Goal: Feedback & Contribution: Submit feedback/report problem

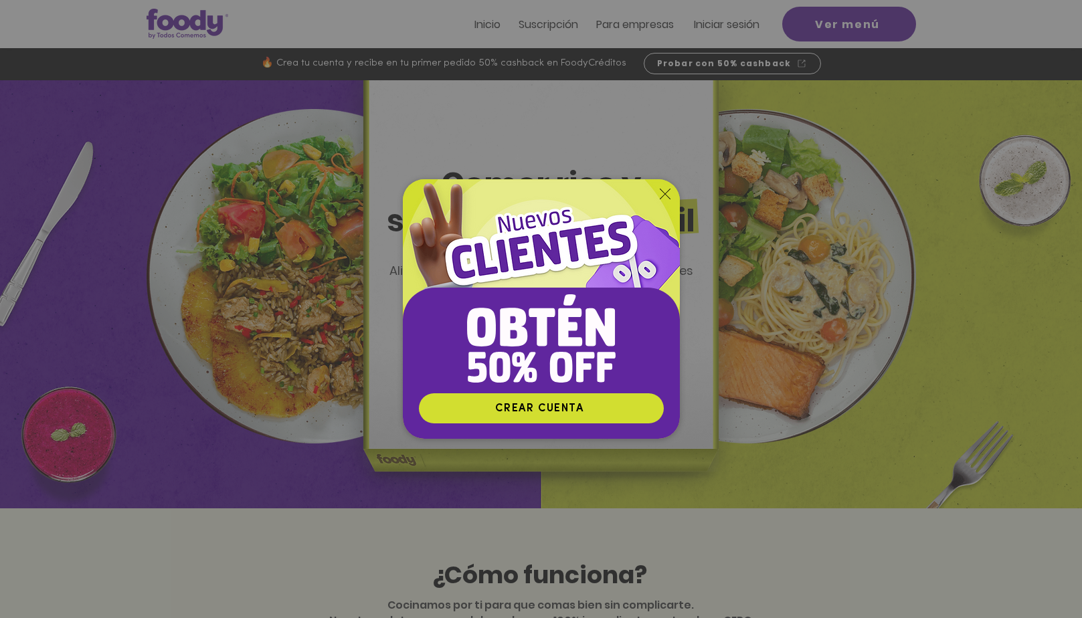
click at [667, 194] on icon "Volver al sitio" at bounding box center [665, 194] width 11 height 11
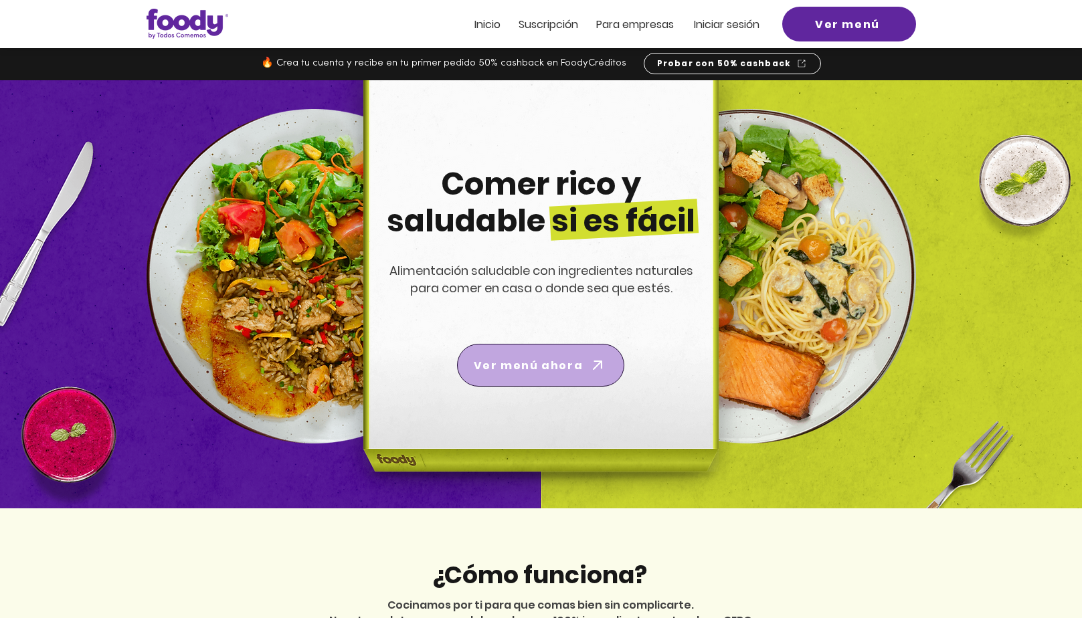
click at [546, 366] on span "Ver menú ahora" at bounding box center [528, 365] width 109 height 17
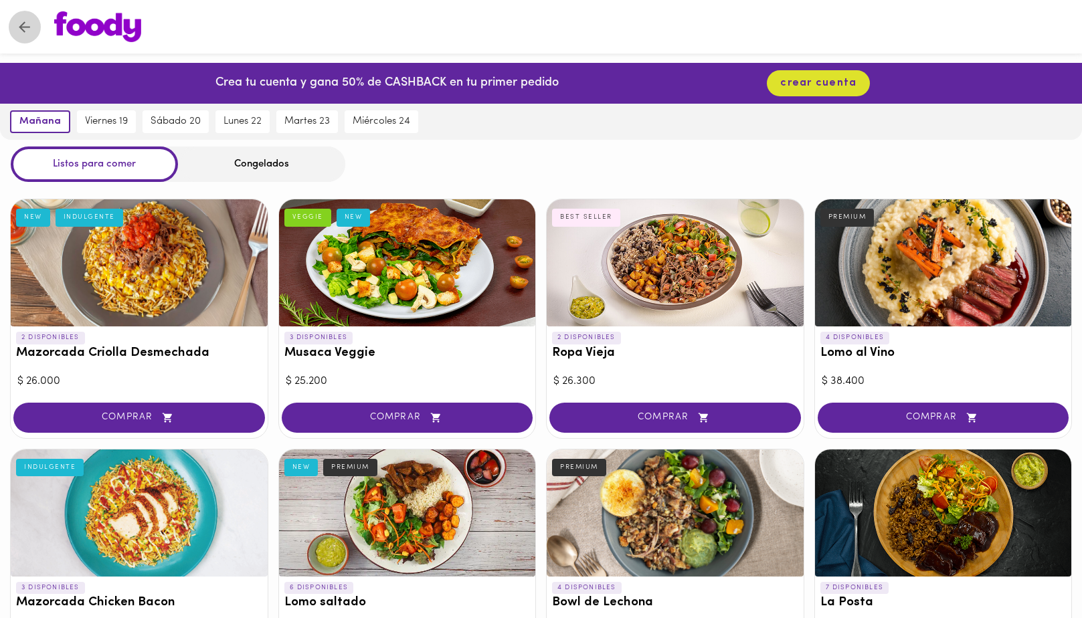
click at [20, 24] on icon "Volver" at bounding box center [24, 27] width 17 height 17
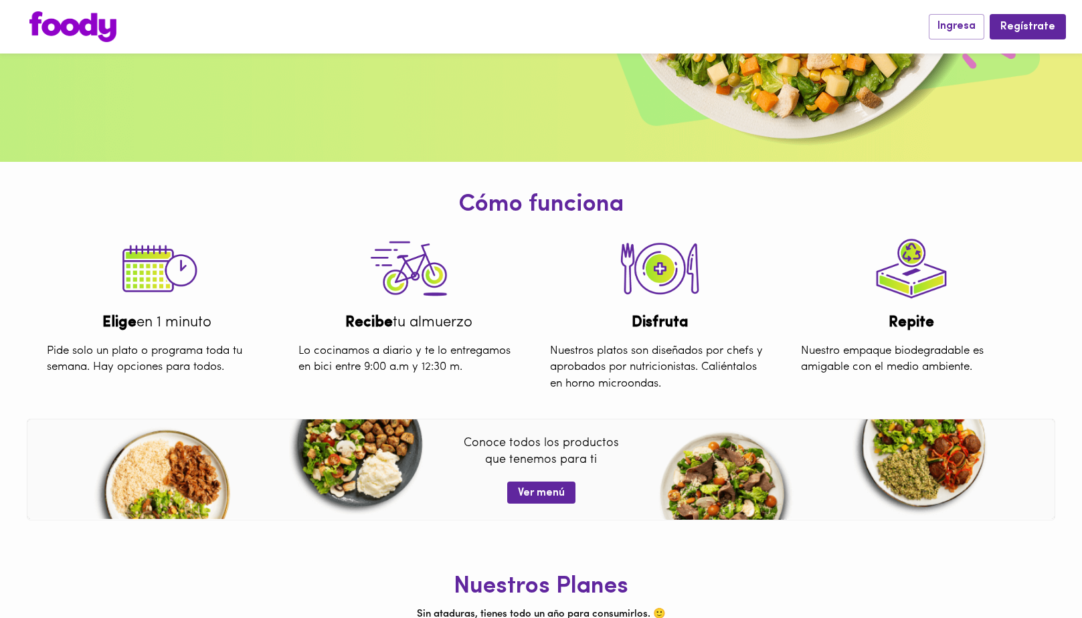
scroll to position [302, 0]
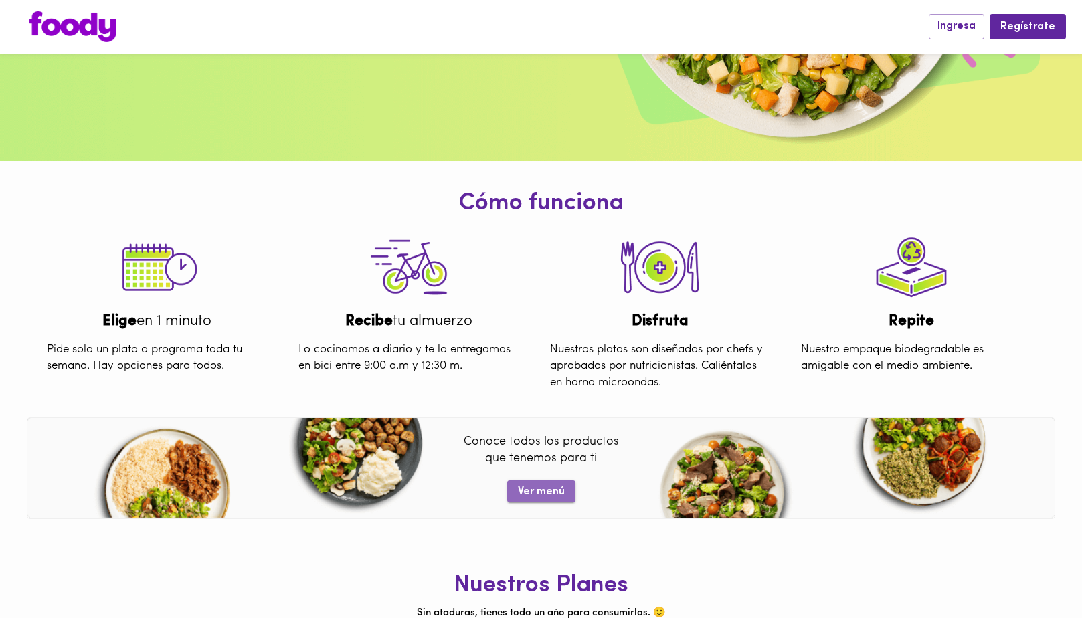
click at [549, 497] on span "Ver menú" at bounding box center [541, 492] width 47 height 13
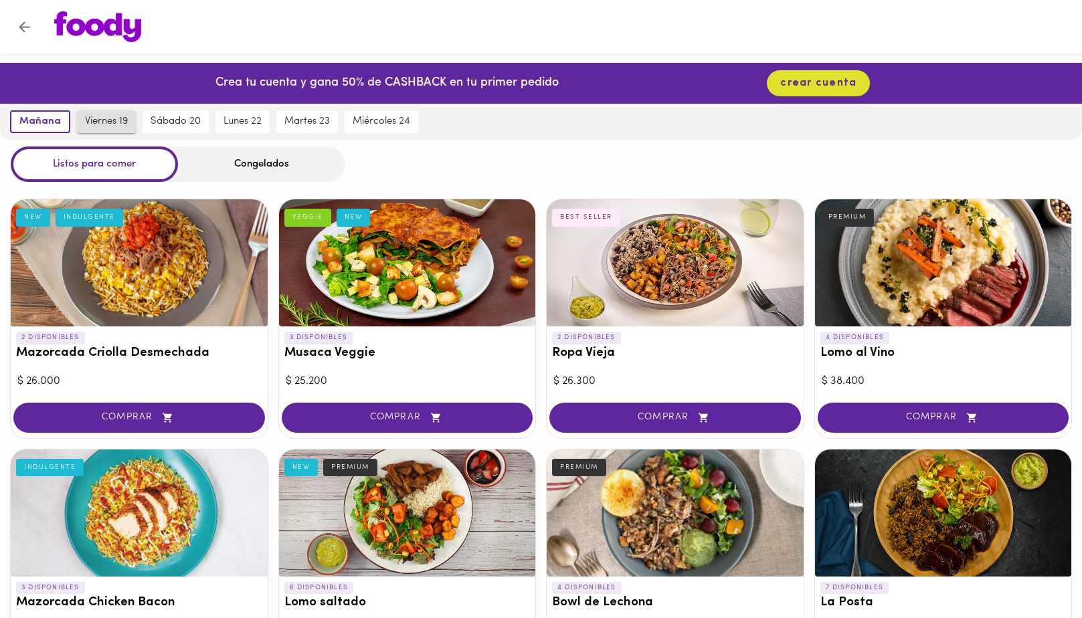
click at [90, 124] on span "viernes 19" at bounding box center [106, 122] width 43 height 12
click at [188, 126] on span "sábado 20" at bounding box center [177, 122] width 50 height 12
click at [91, 122] on span "viernes 19" at bounding box center [100, 122] width 43 height 12
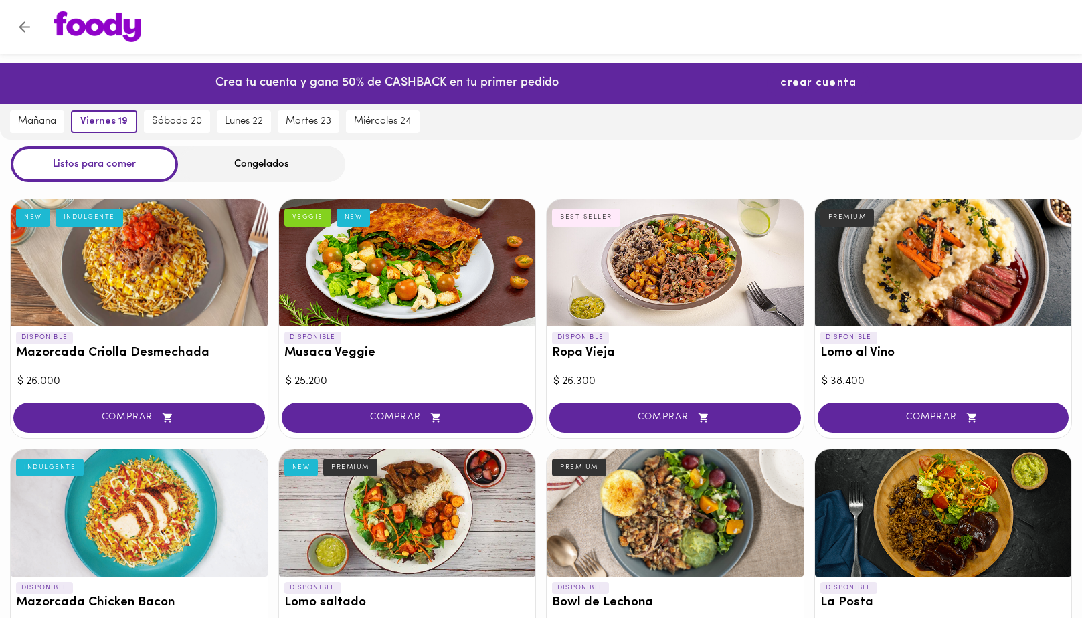
click at [823, 81] on span "crear cuenta" at bounding box center [818, 83] width 76 height 13
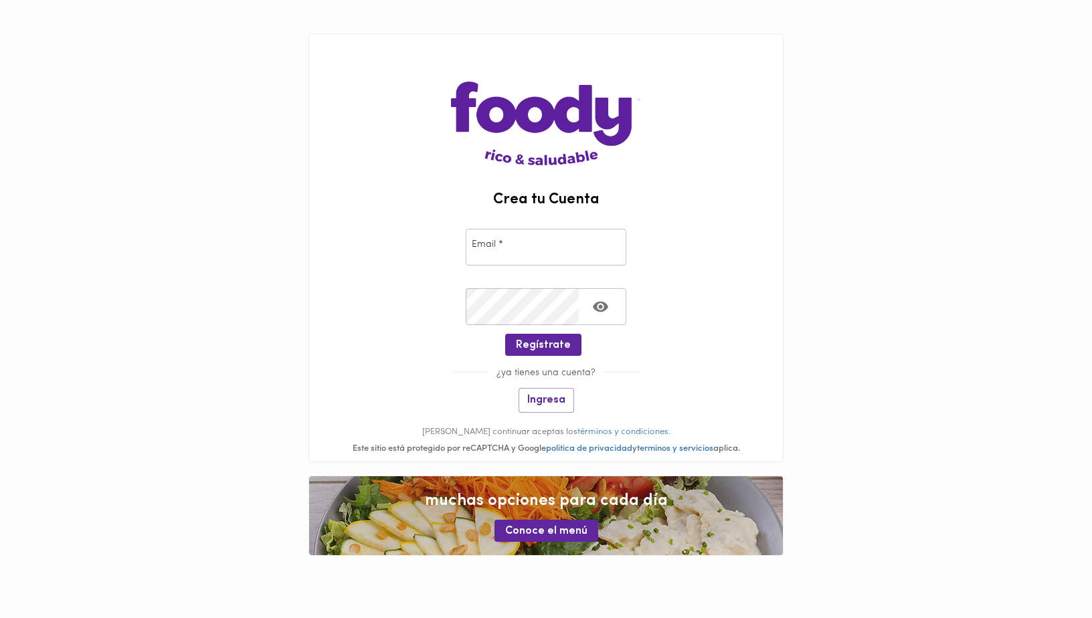
click at [503, 251] on input "email" at bounding box center [546, 247] width 161 height 37
type input "[EMAIL_ADDRESS][DOMAIN_NAME]"
click at [557, 404] on span "Ingresa" at bounding box center [546, 400] width 38 height 13
click at [500, 246] on input "email" at bounding box center [546, 247] width 161 height 37
type input "[EMAIL_ADDRESS][DOMAIN_NAME]"
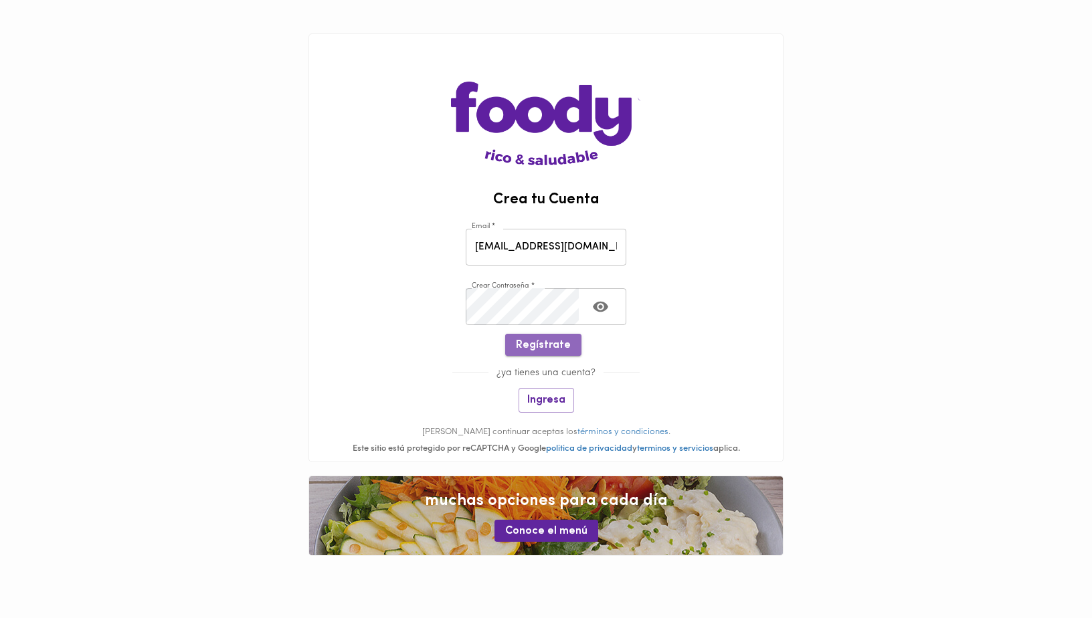
click at [551, 349] on span "Regístrate" at bounding box center [543, 345] width 55 height 13
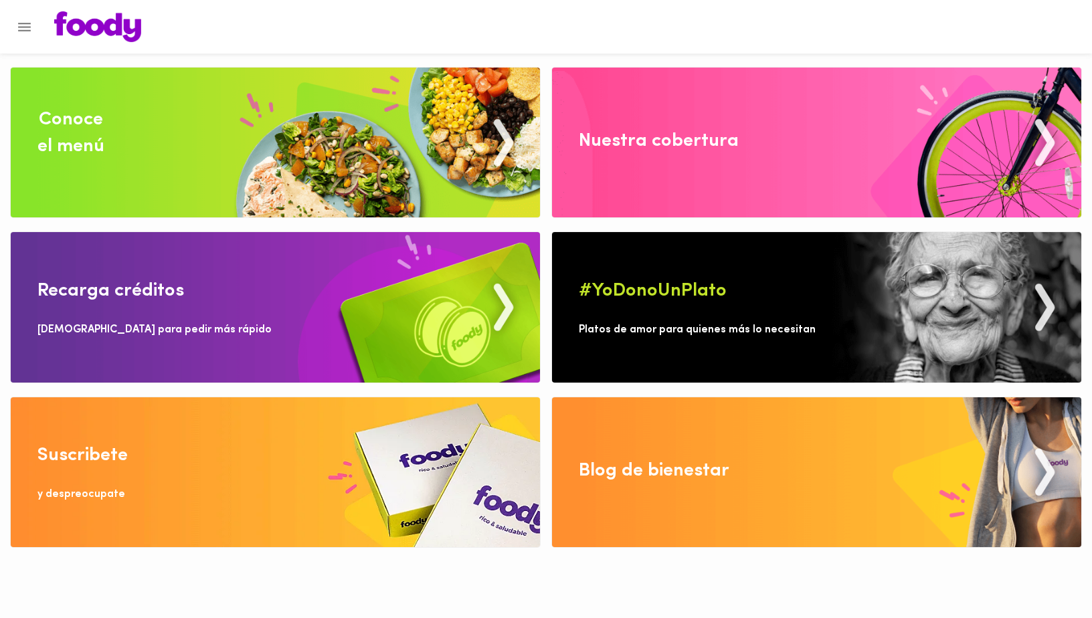
click at [76, 130] on div "Conoce el menú" at bounding box center [70, 133] width 67 height 54
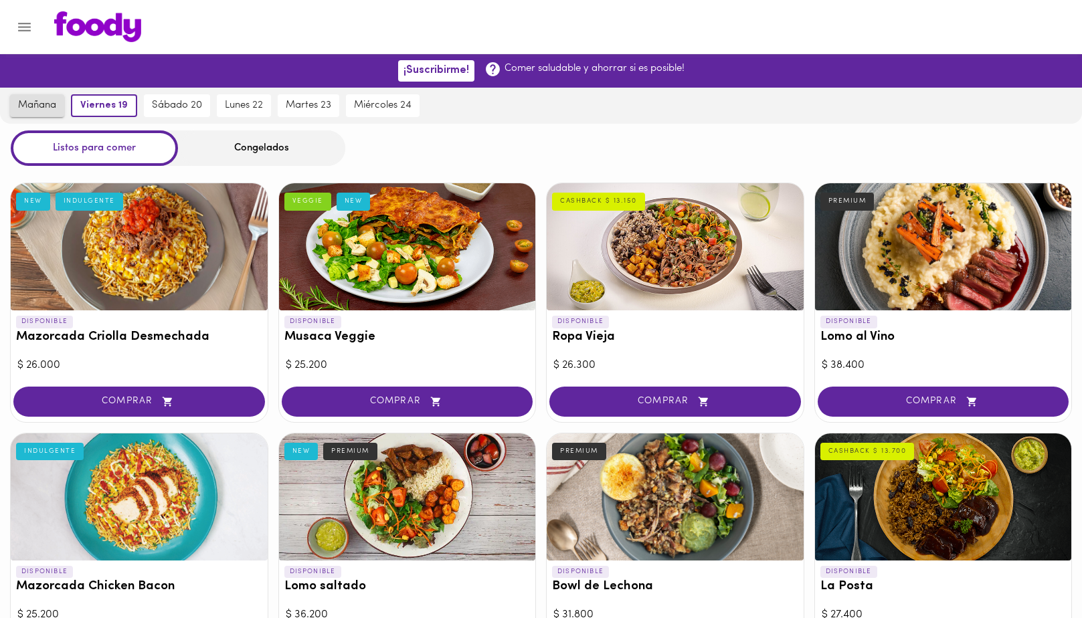
click at [46, 108] on span "mañana" at bounding box center [37, 106] width 38 height 12
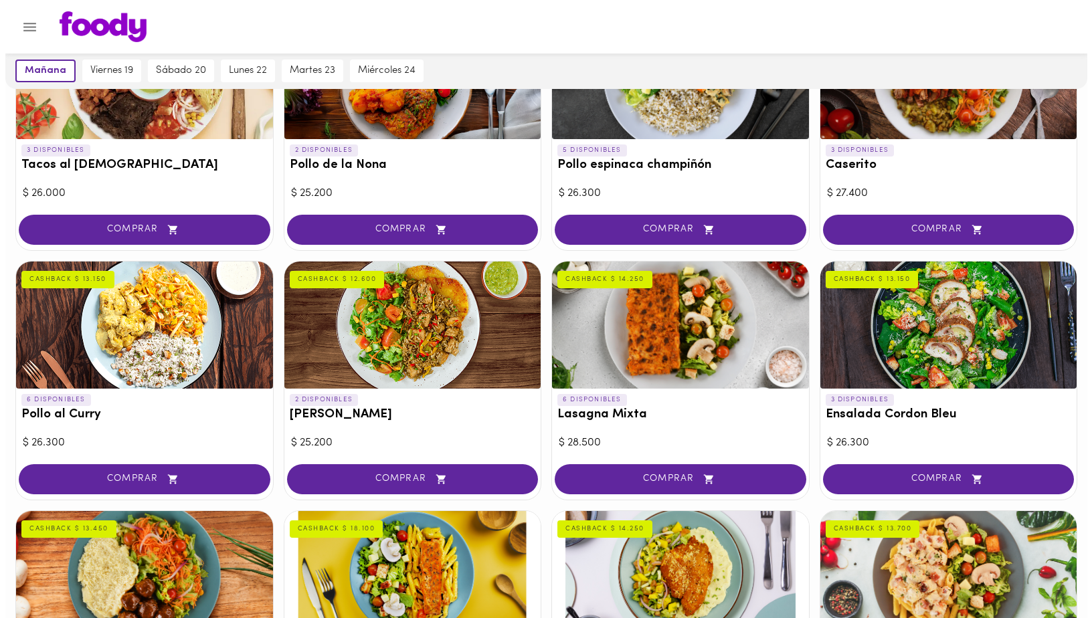
scroll to position [665, 0]
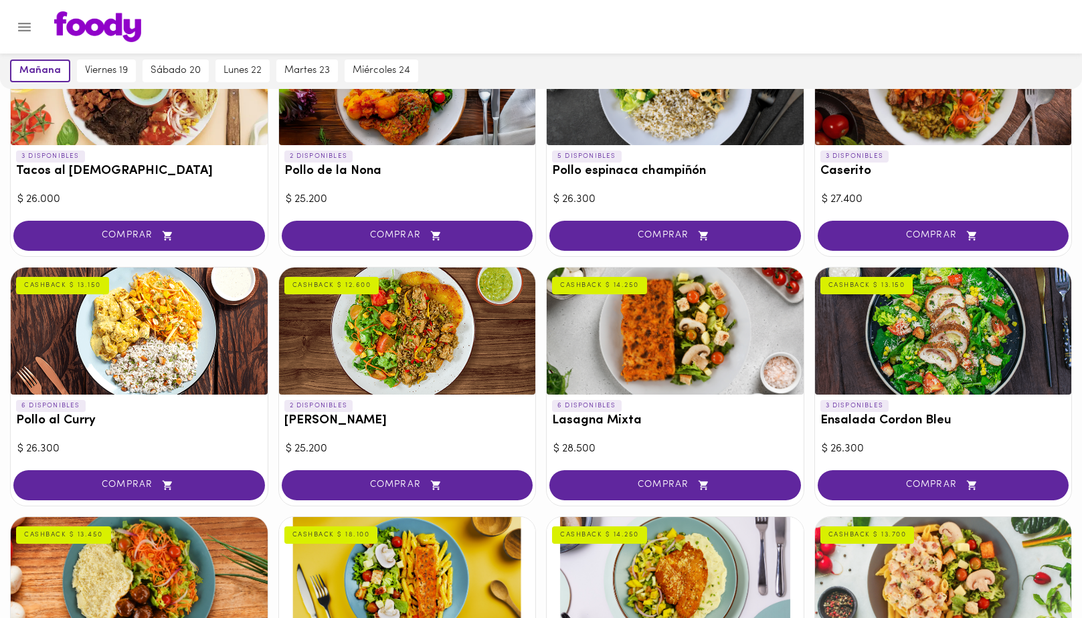
click at [158, 336] on div at bounding box center [139, 331] width 257 height 127
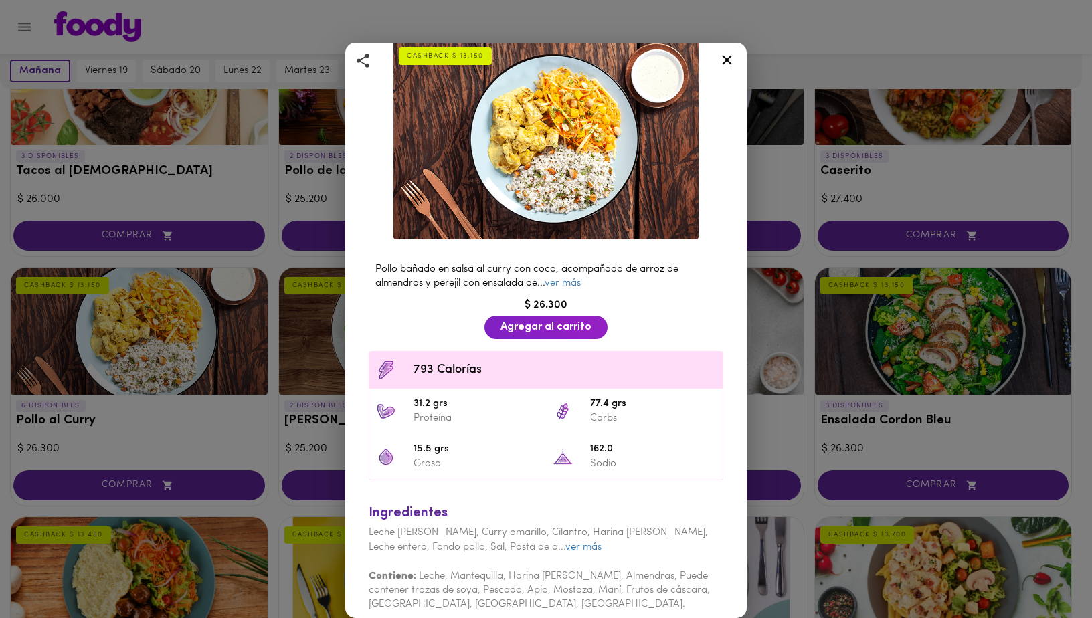
scroll to position [79, 0]
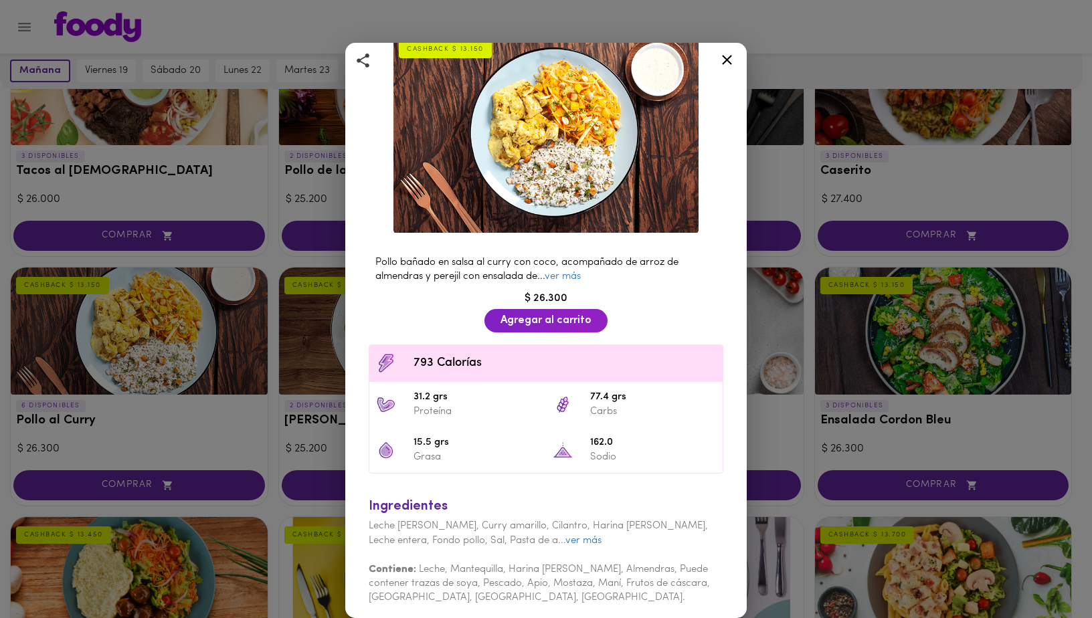
click at [728, 57] on icon at bounding box center [727, 60] width 17 height 17
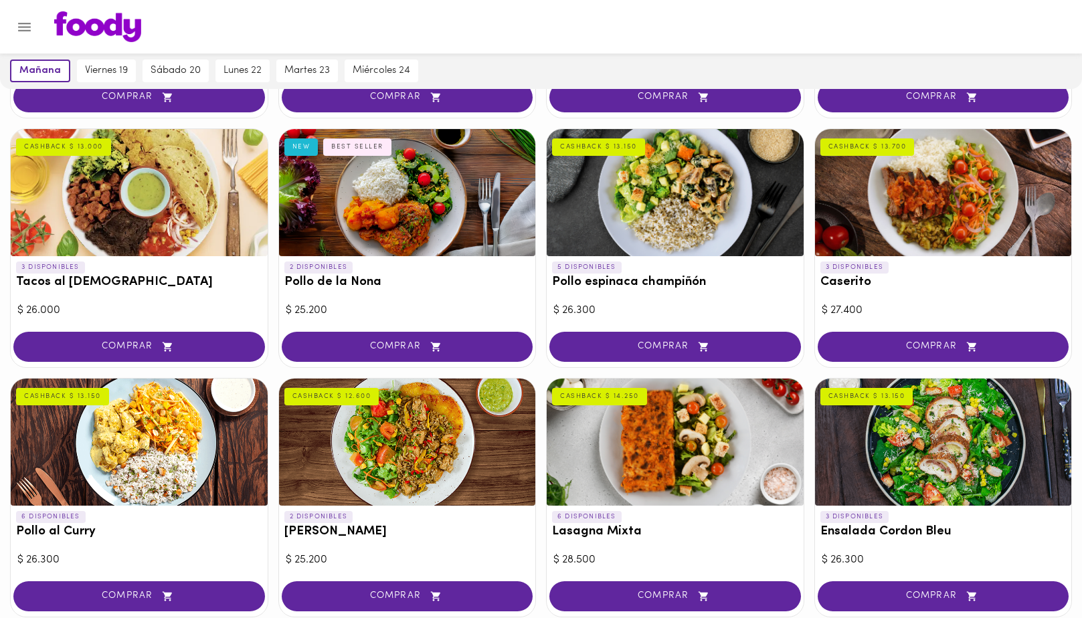
scroll to position [516, 0]
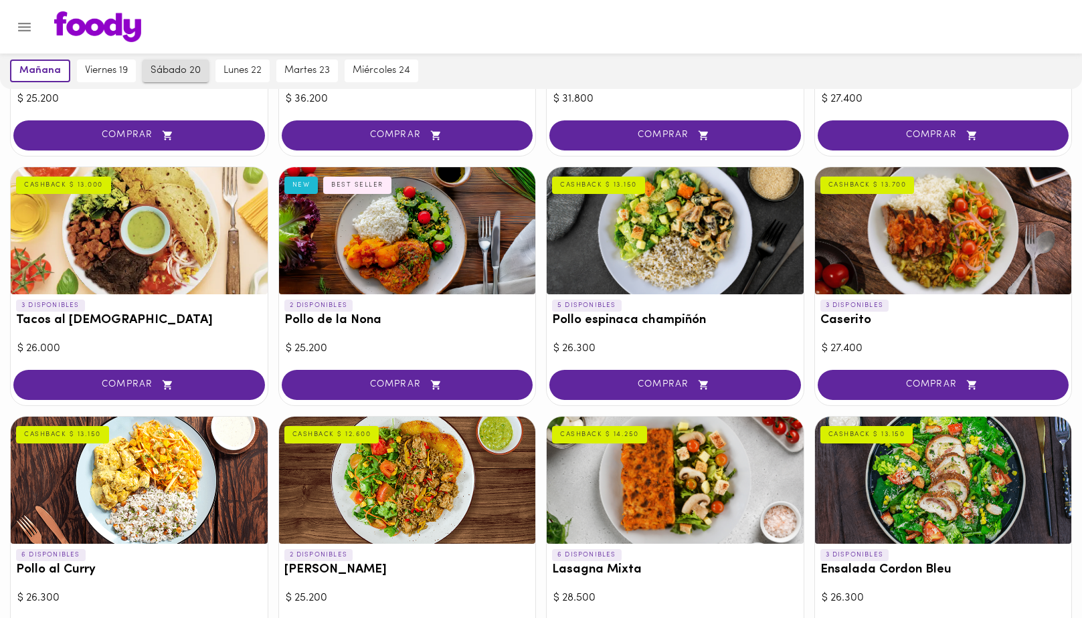
click at [181, 70] on span "sábado 20" at bounding box center [176, 71] width 50 height 12
click at [151, 65] on span "sábado 20" at bounding box center [172, 71] width 53 height 12
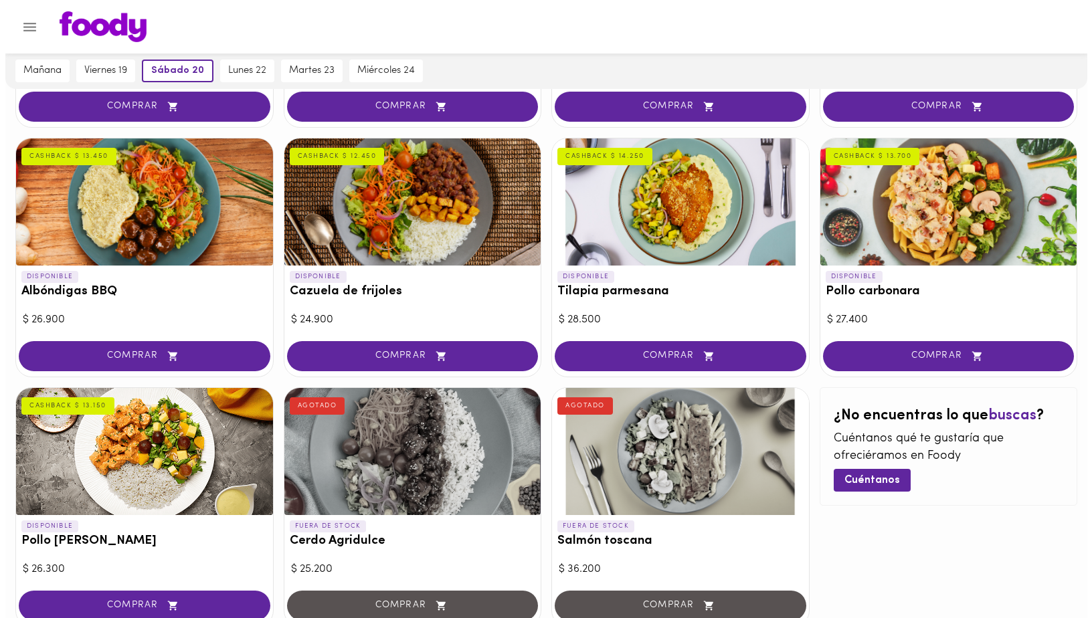
scroll to position [1088, 0]
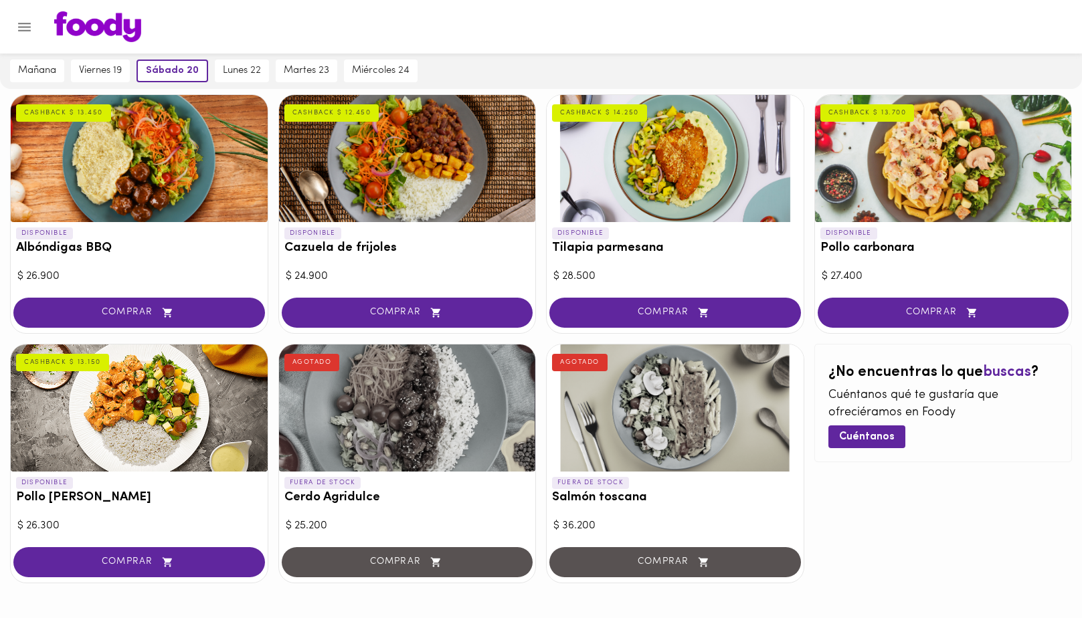
click at [135, 419] on div at bounding box center [139, 408] width 257 height 127
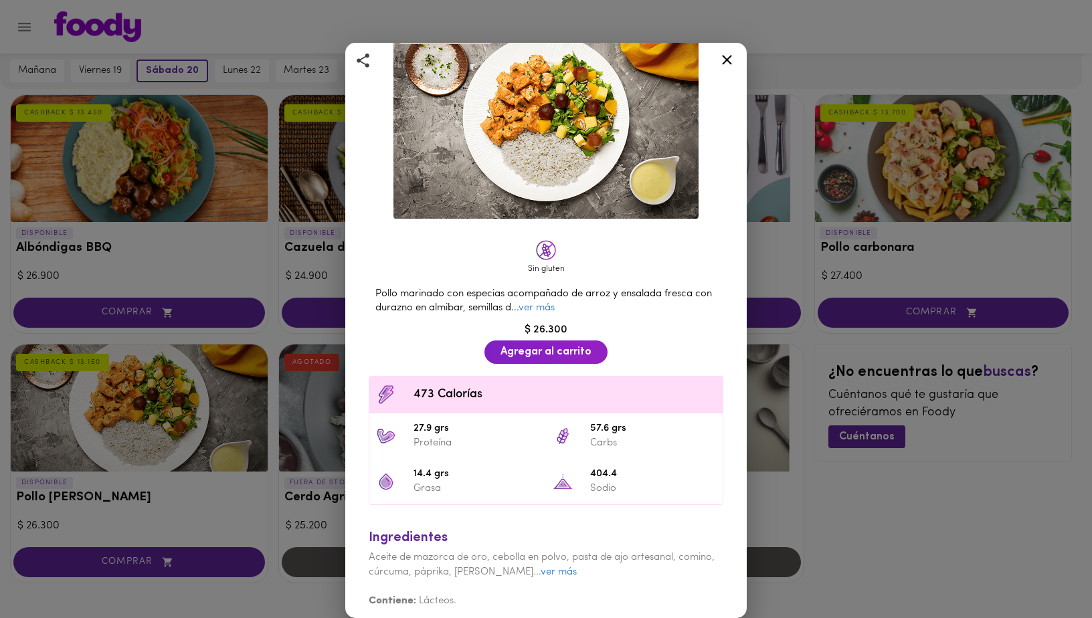
scroll to position [96, 0]
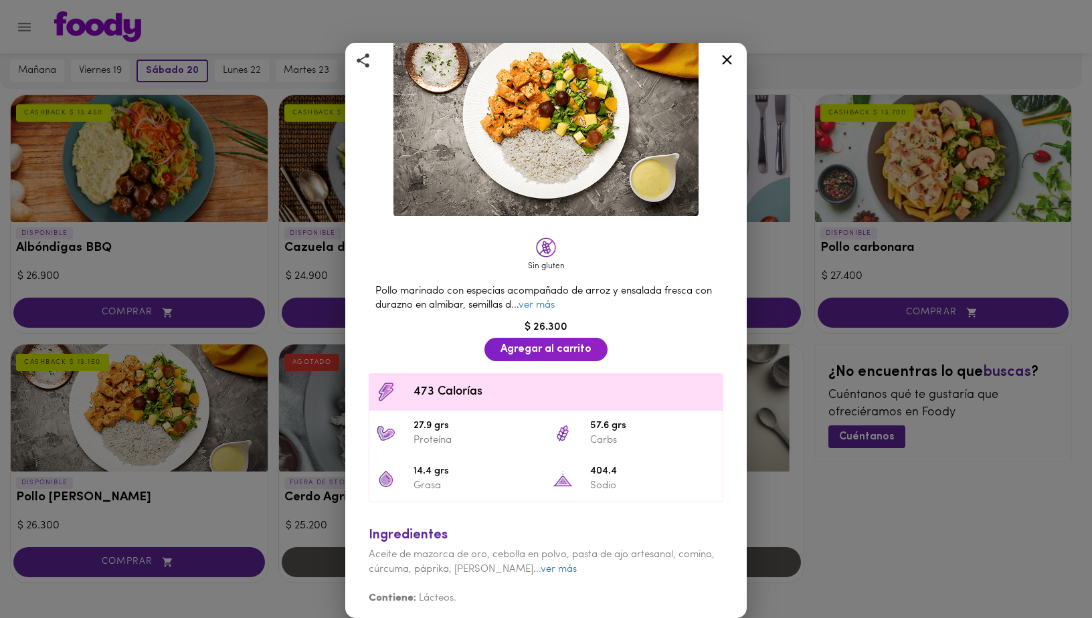
click at [725, 58] on icon at bounding box center [727, 60] width 17 height 17
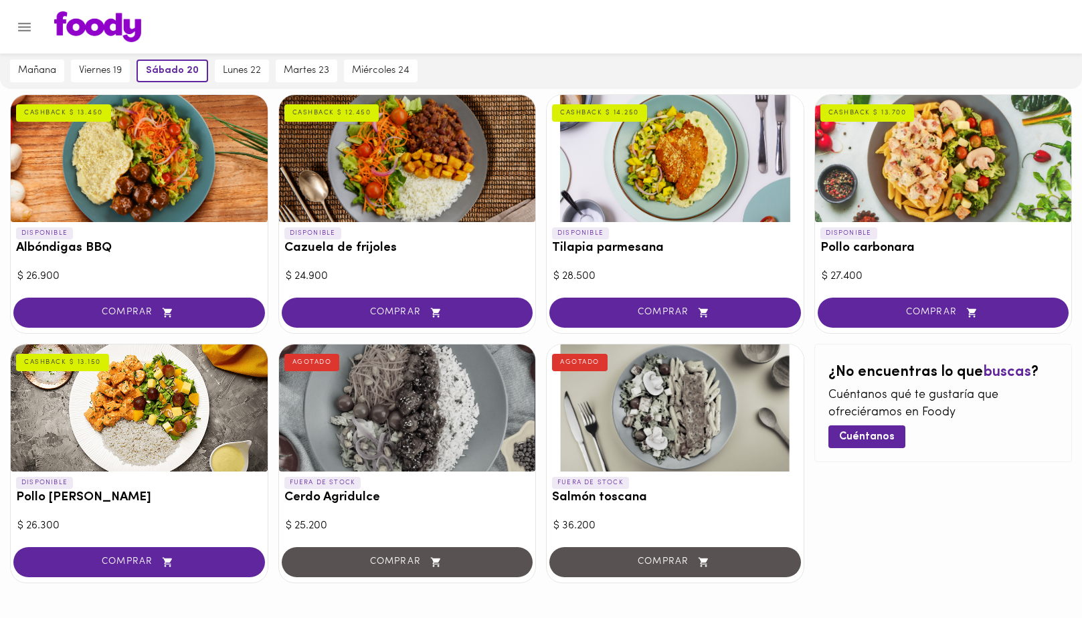
click at [932, 153] on div at bounding box center [943, 158] width 257 height 127
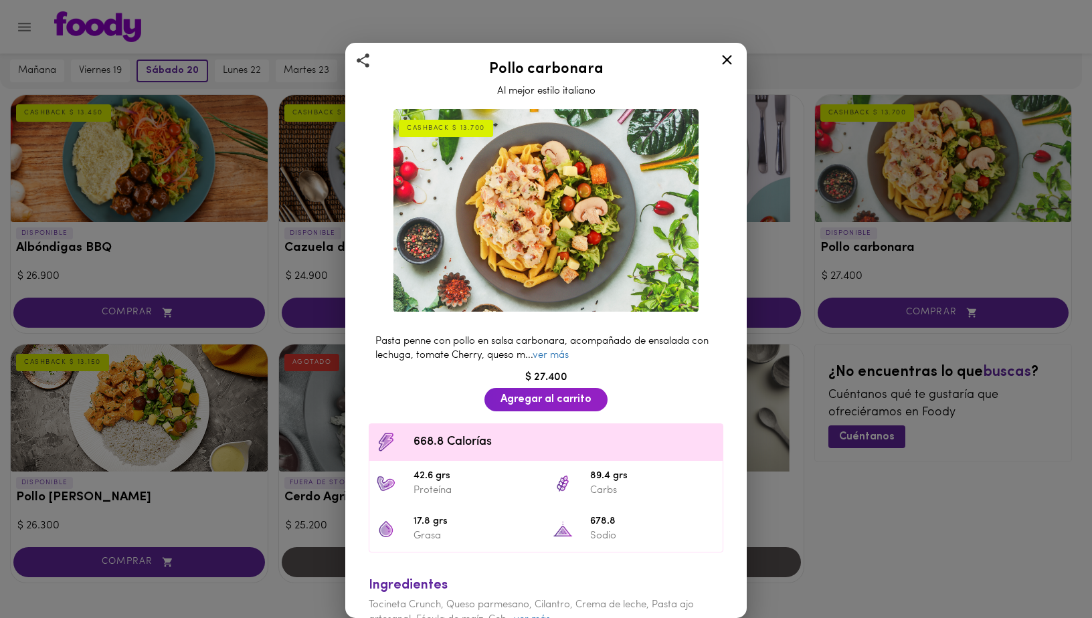
click at [727, 57] on icon at bounding box center [727, 60] width 17 height 17
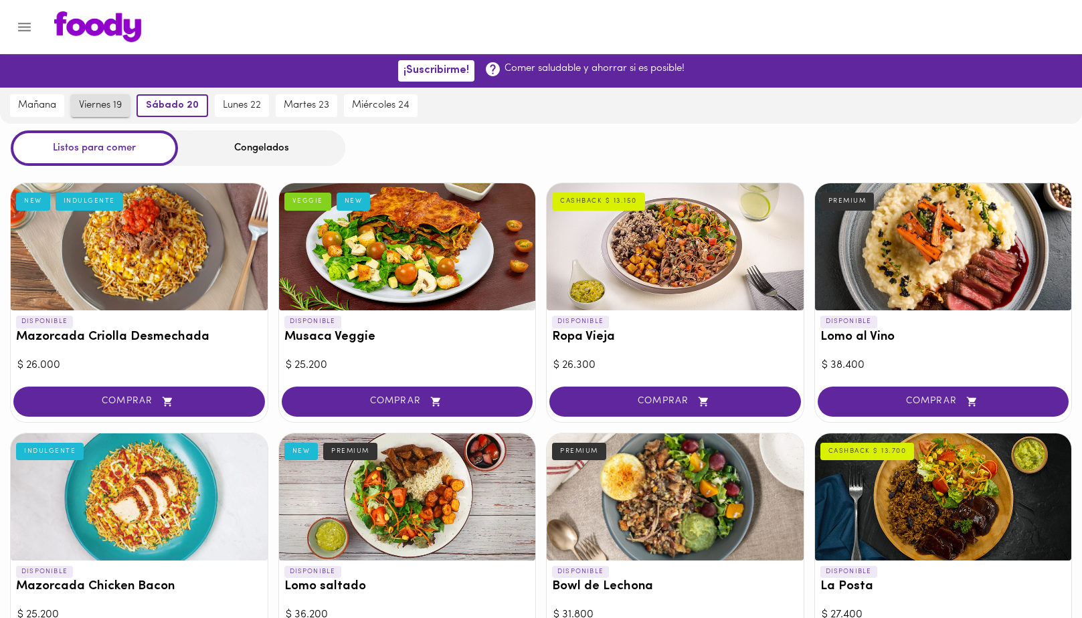
click at [100, 104] on span "viernes 19" at bounding box center [100, 106] width 43 height 12
click at [23, 111] on span "mañana" at bounding box center [37, 106] width 38 height 12
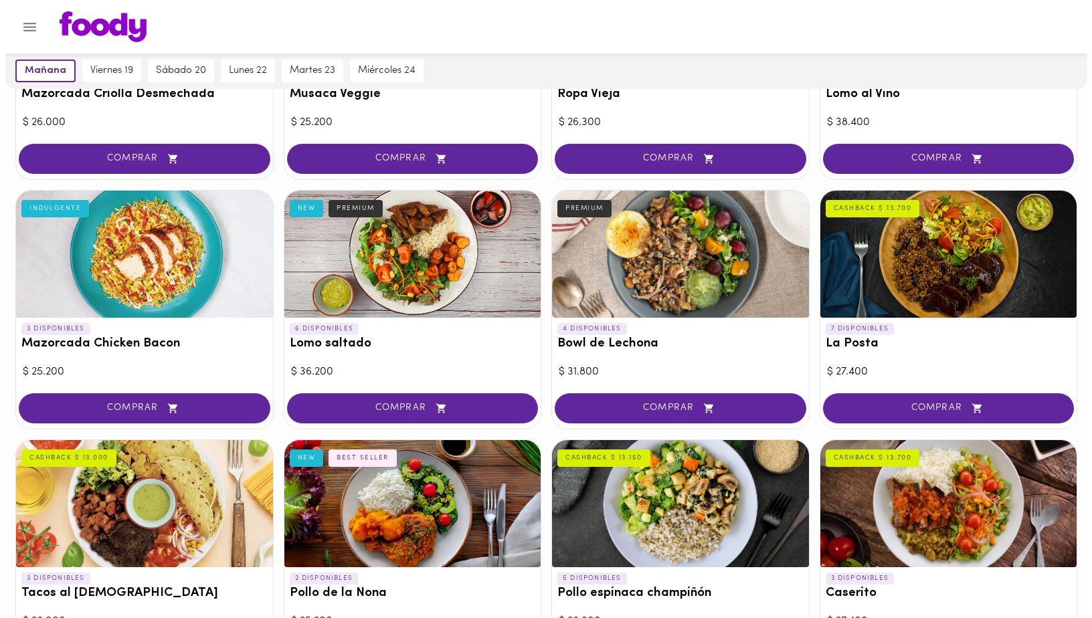
scroll to position [279, 0]
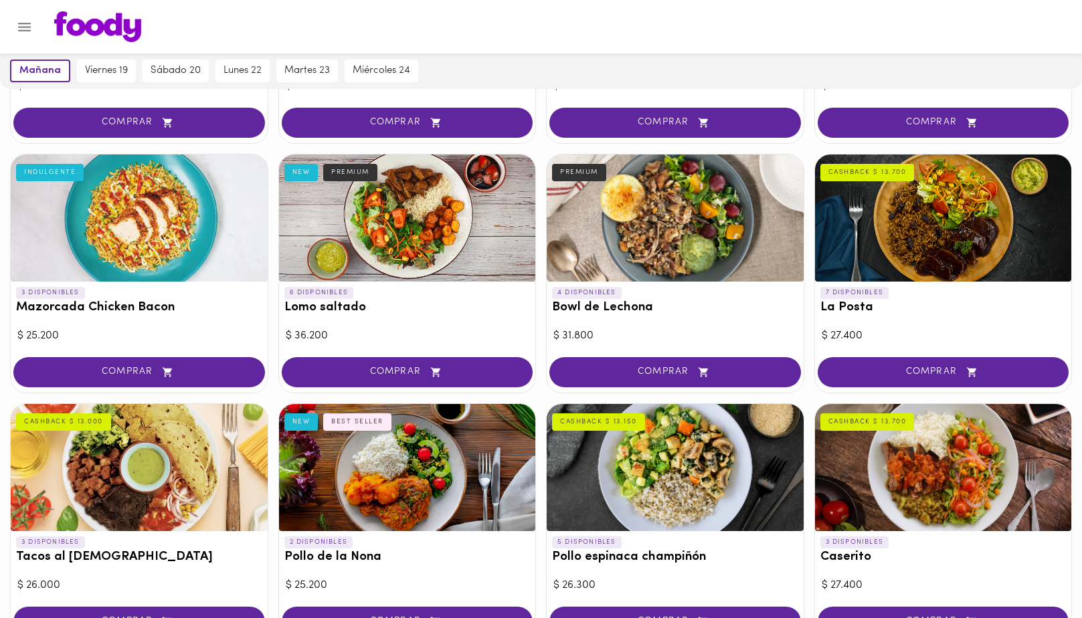
click at [377, 464] on div at bounding box center [407, 467] width 257 height 127
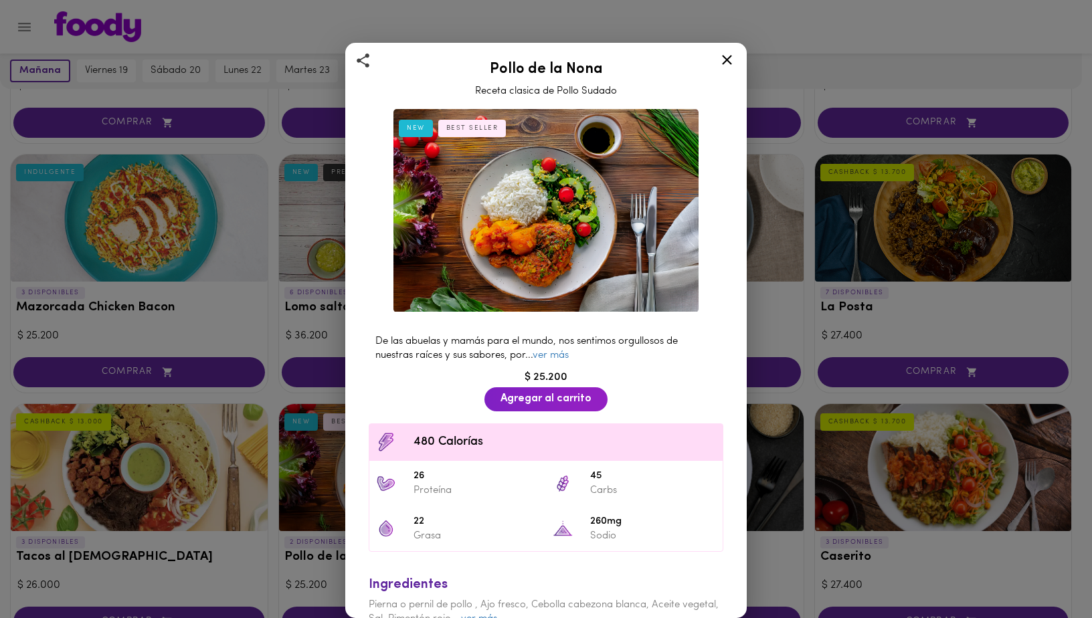
click at [728, 54] on icon at bounding box center [727, 60] width 17 height 17
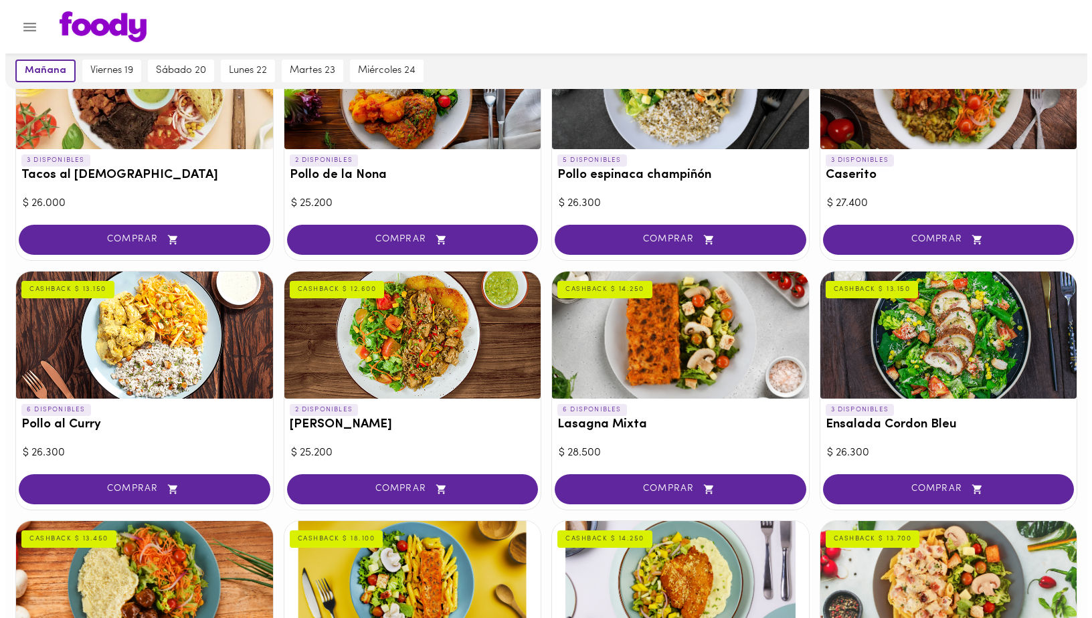
scroll to position [1130, 0]
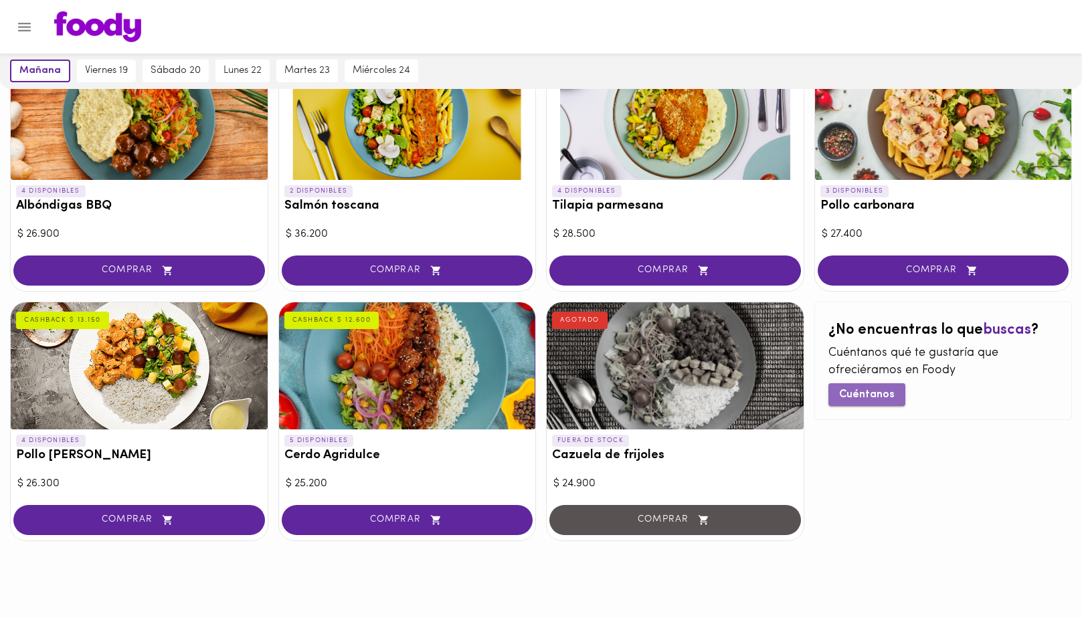
click at [867, 396] on span "Cuéntanos" at bounding box center [867, 395] width 56 height 13
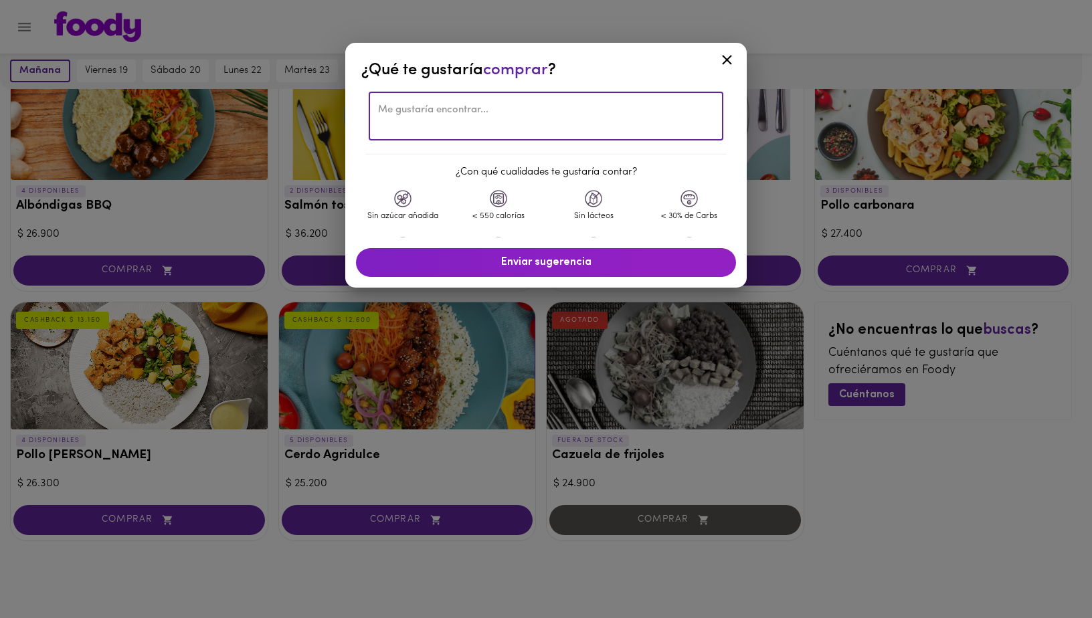
click at [383, 108] on textarea at bounding box center [546, 116] width 336 height 24
click at [553, 124] on textarea "Un menu para adulto mayor. Una pequena porcion de sopa y de seco (arroz, carne …" at bounding box center [546, 116] width 336 height 24
click at [572, 116] on textarea "Un menu para adulto mayor. Una pequena porcion de sopa y de seco (arroz, carne …" at bounding box center [546, 116] width 336 height 24
click at [547, 122] on textarea "Un menu para adulto mayor. Una pequena porcion de sopa y de seco (arroz, carne …" at bounding box center [546, 116] width 336 height 24
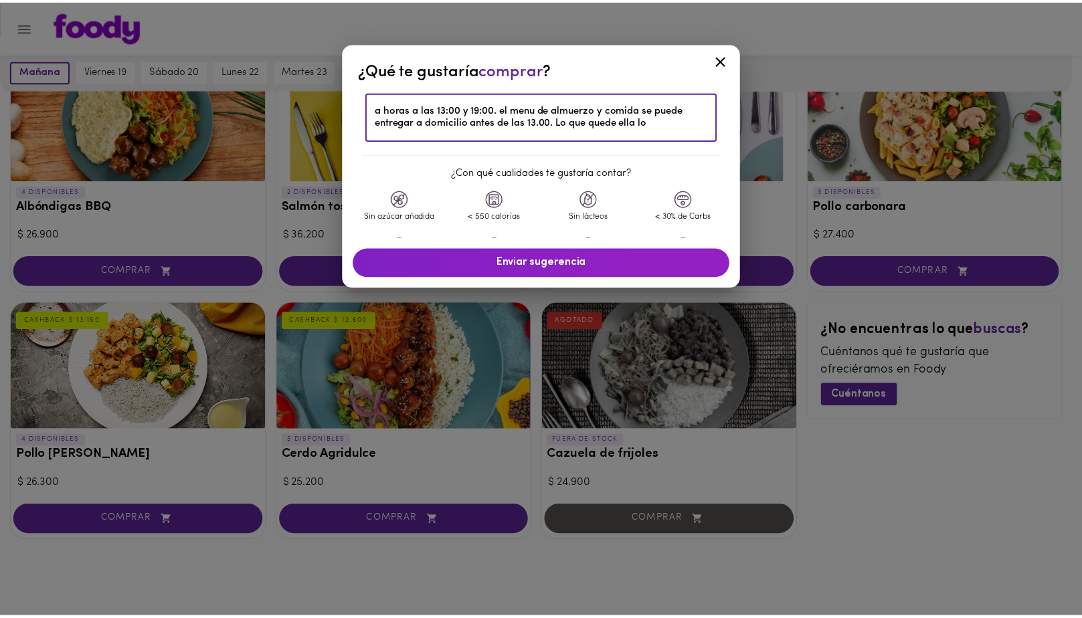
scroll to position [35, 0]
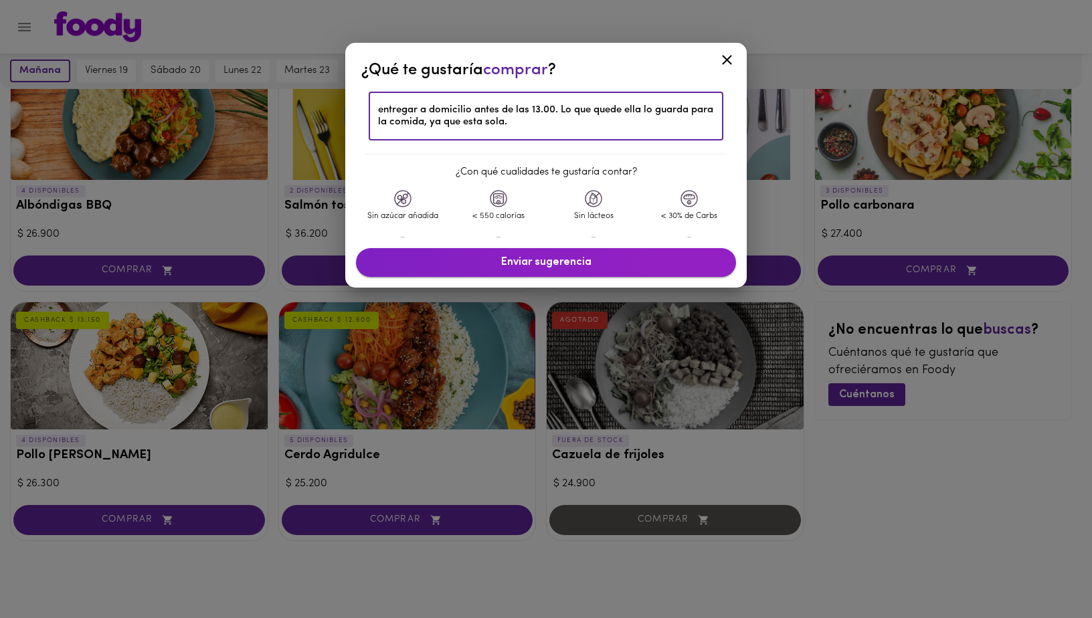
type textarea "Un menu para adulto mayor. Una pequena porcion de sopa y de seco (arroz, carne …"
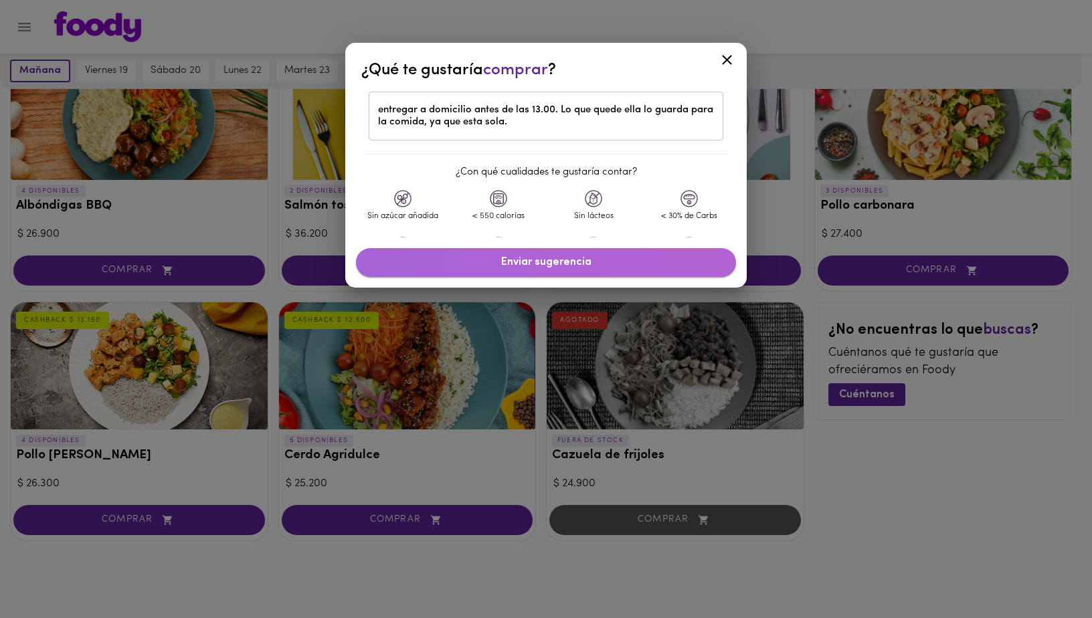
click at [566, 267] on span "Enviar sugerencia" at bounding box center [545, 262] width 353 height 13
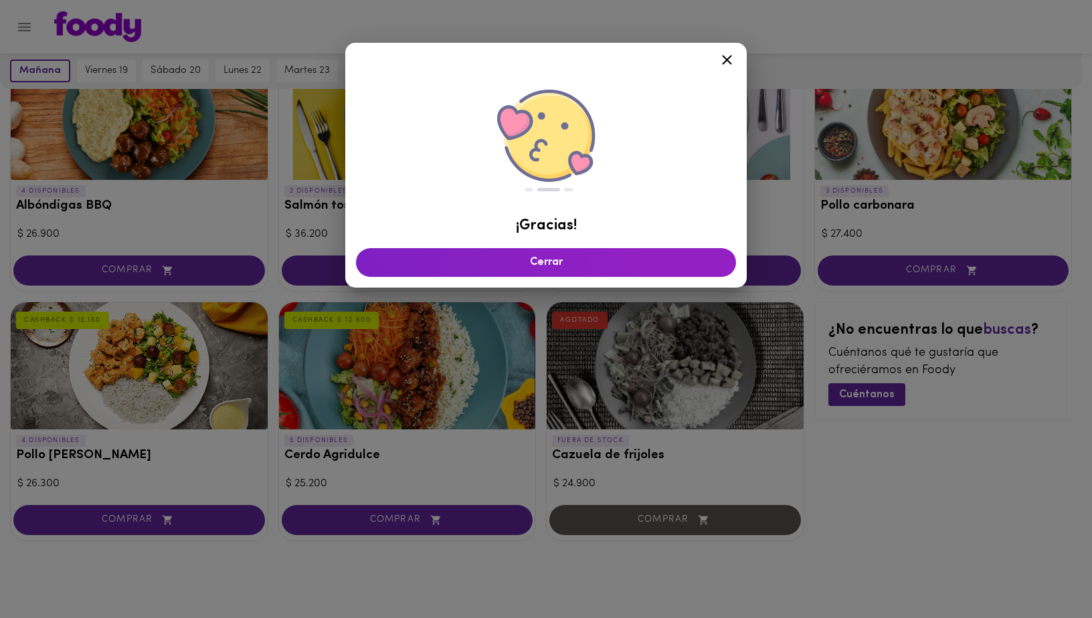
click at [722, 62] on icon at bounding box center [727, 60] width 17 height 17
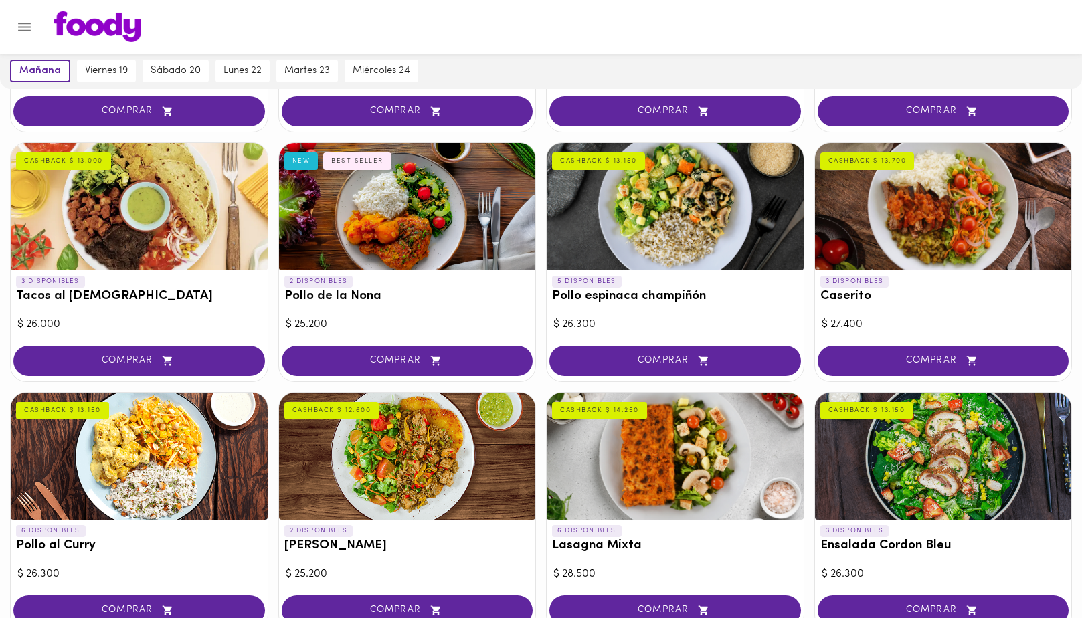
scroll to position [0, 0]
